Goal: Transaction & Acquisition: Purchase product/service

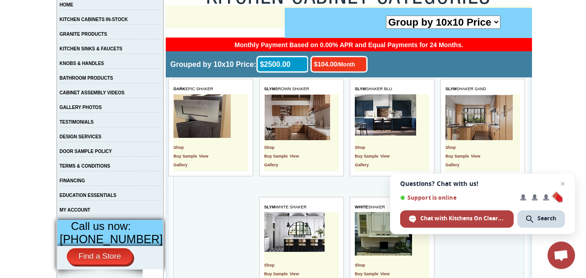
scroll to position [143, 0]
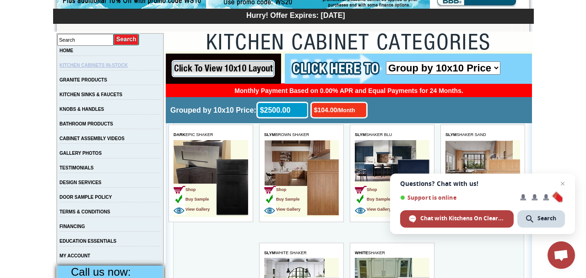
click at [100, 65] on link "KITCHEN CABINETS IN-STOCK" at bounding box center [93, 65] width 68 height 5
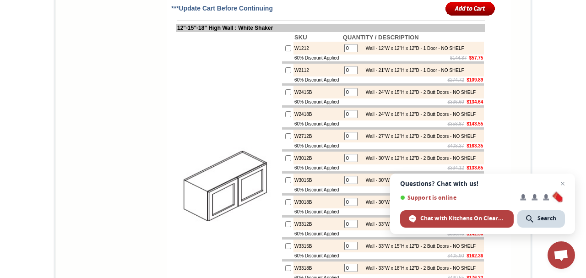
scroll to position [1284, 0]
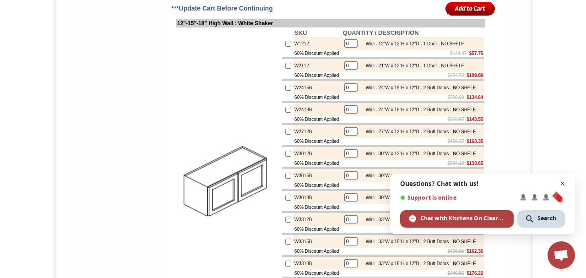
click at [564, 185] on span "Close chat" at bounding box center [562, 183] width 11 height 11
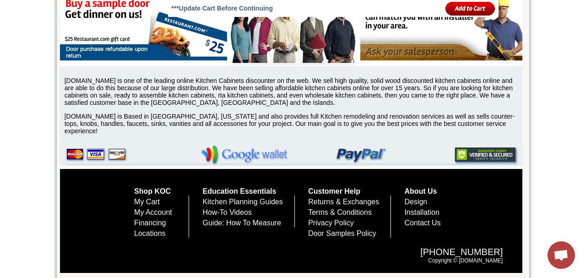
scroll to position [4177, 0]
click at [136, 233] on link "Locations" at bounding box center [150, 233] width 32 height 8
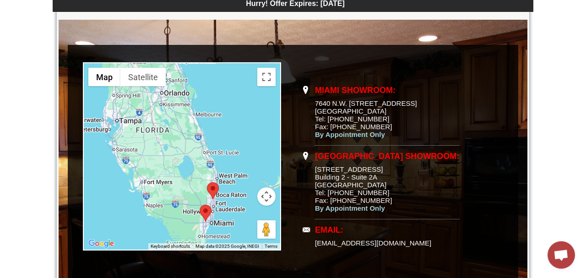
scroll to position [95, 0]
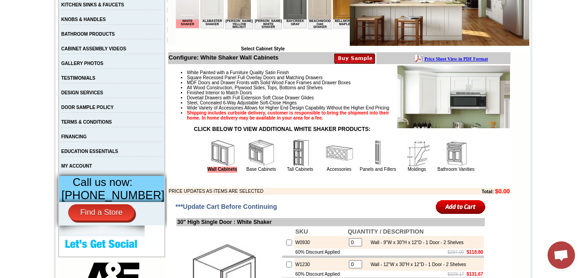
scroll to position [238, 0]
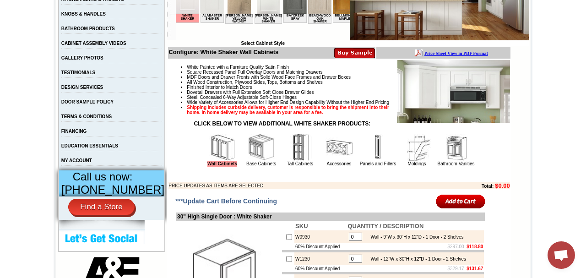
click at [249, 161] on img at bounding box center [260, 147] width 27 height 27
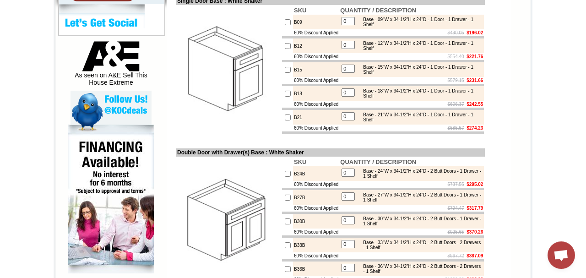
scroll to position [476, 0]
